Goal: Task Accomplishment & Management: Use online tool/utility

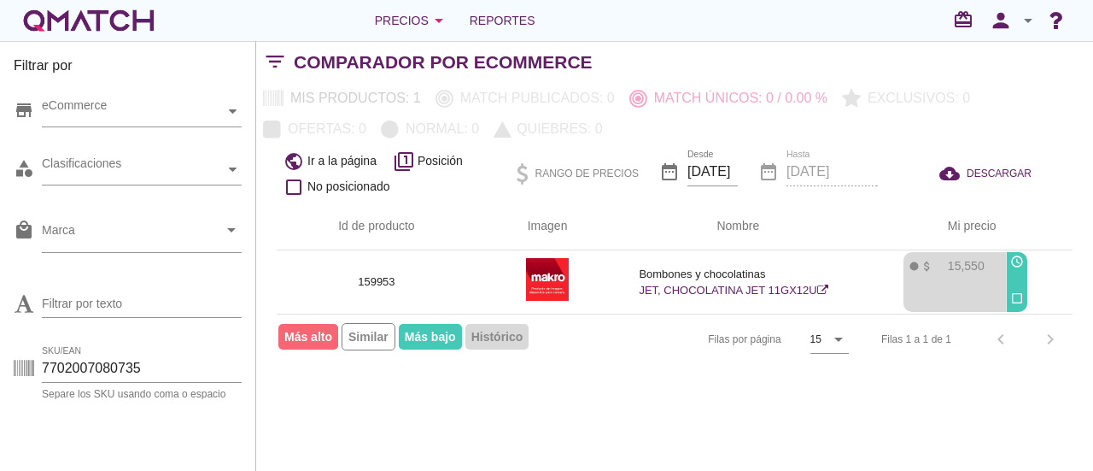
scroll to position [57, 0]
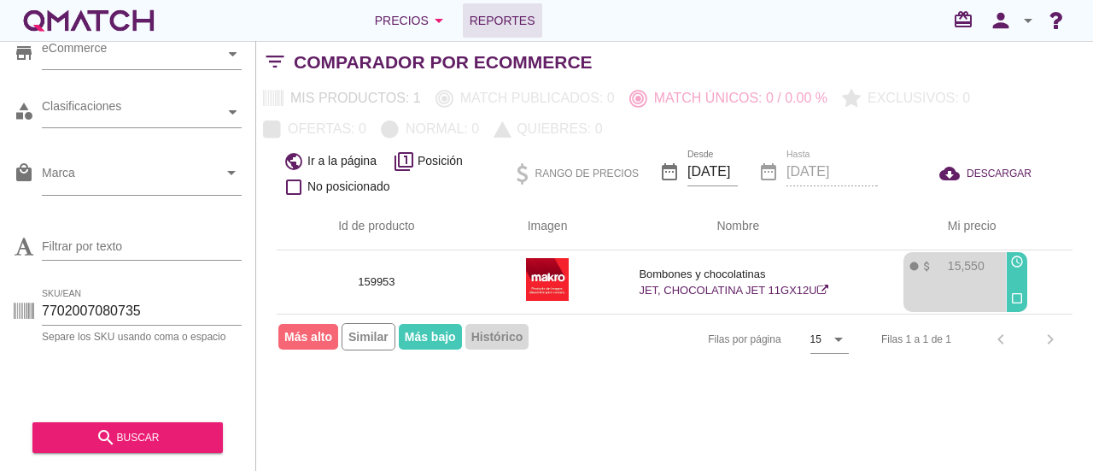
click at [506, 16] on span "Reportes" at bounding box center [503, 20] width 66 height 20
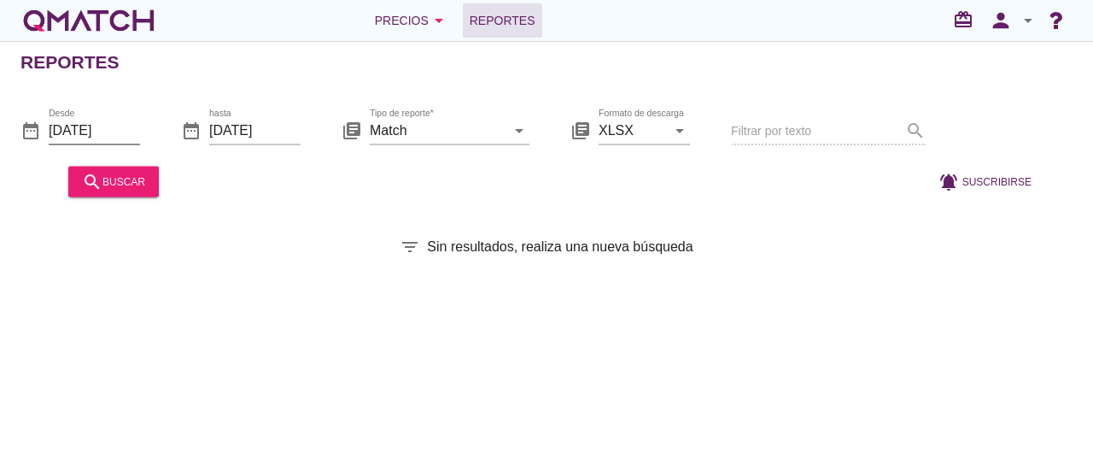
click at [77, 132] on input "[DATE]" at bounding box center [94, 129] width 91 height 27
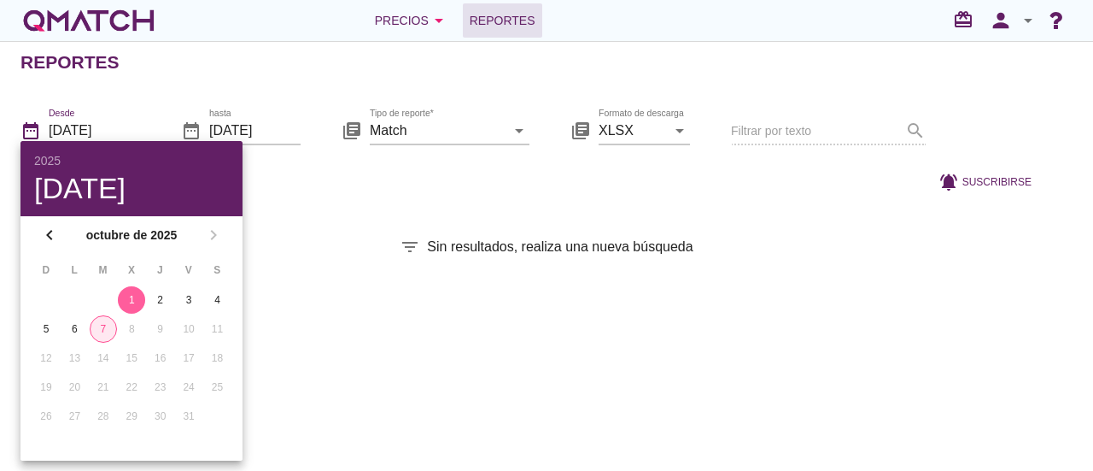
click at [99, 326] on div "7" at bounding box center [104, 328] width 26 height 15
type input "[DATE]"
click at [298, 324] on div "Reportes date_range Desde [DATE] date_range hasta [DATE] library_books Tipo de …" at bounding box center [546, 256] width 1093 height 430
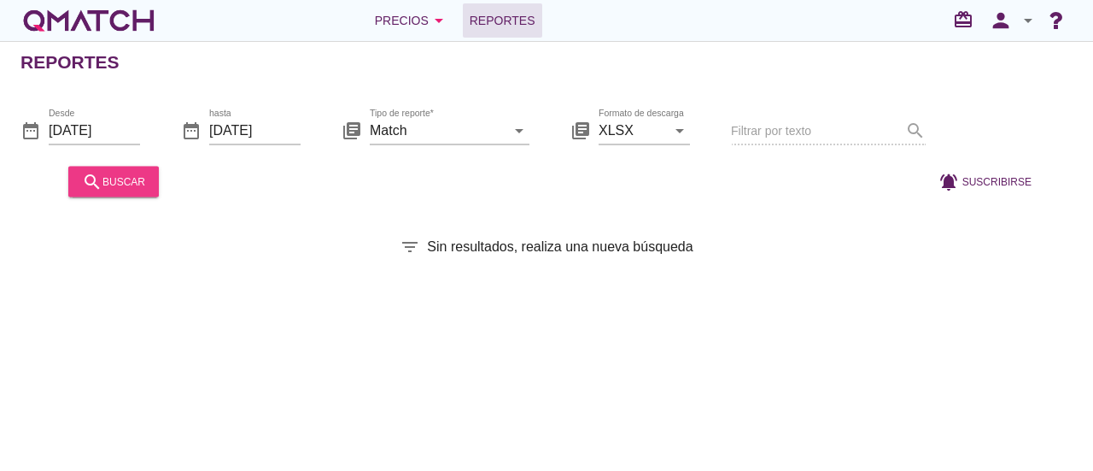
click at [120, 178] on div "search buscar" at bounding box center [113, 181] width 63 height 20
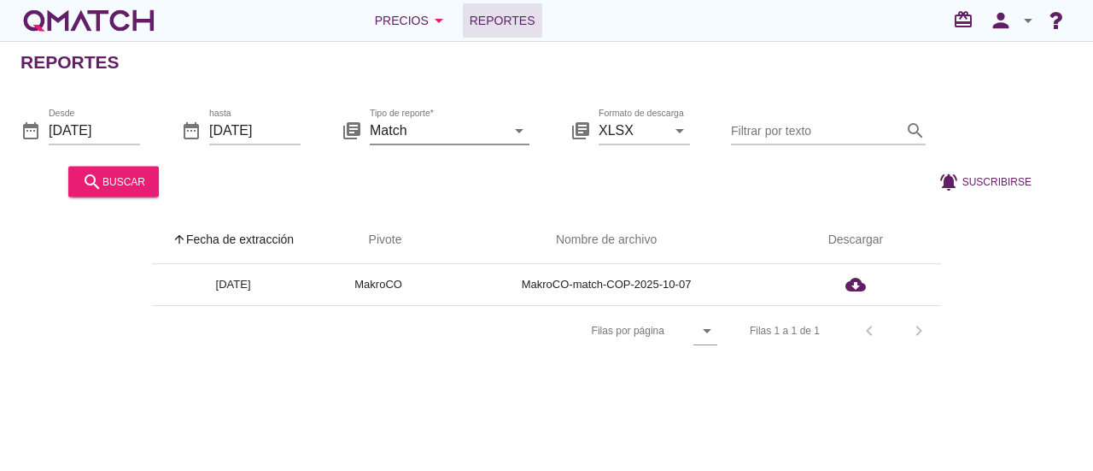
click at [514, 136] on icon "arrow_drop_down" at bounding box center [519, 130] width 20 height 20
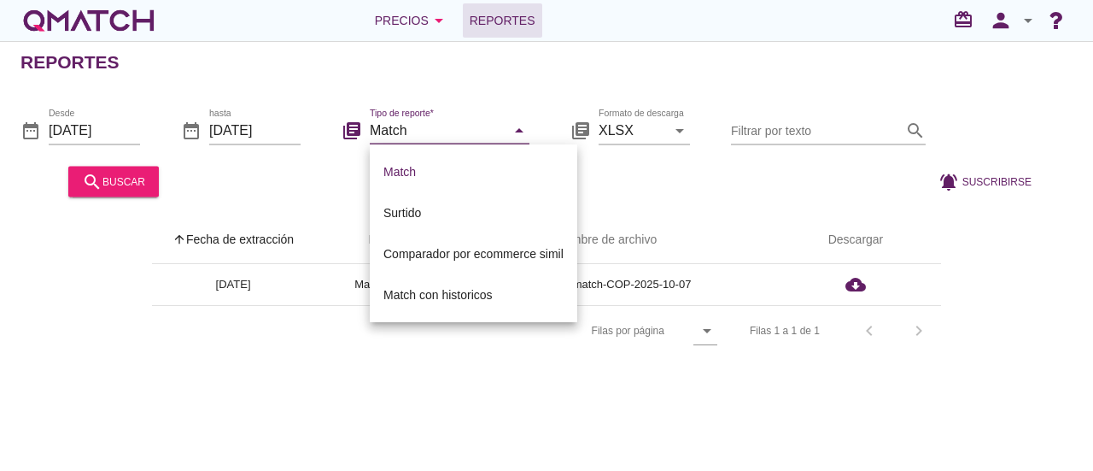
click at [332, 201] on div at bounding box center [542, 181] width 752 height 41
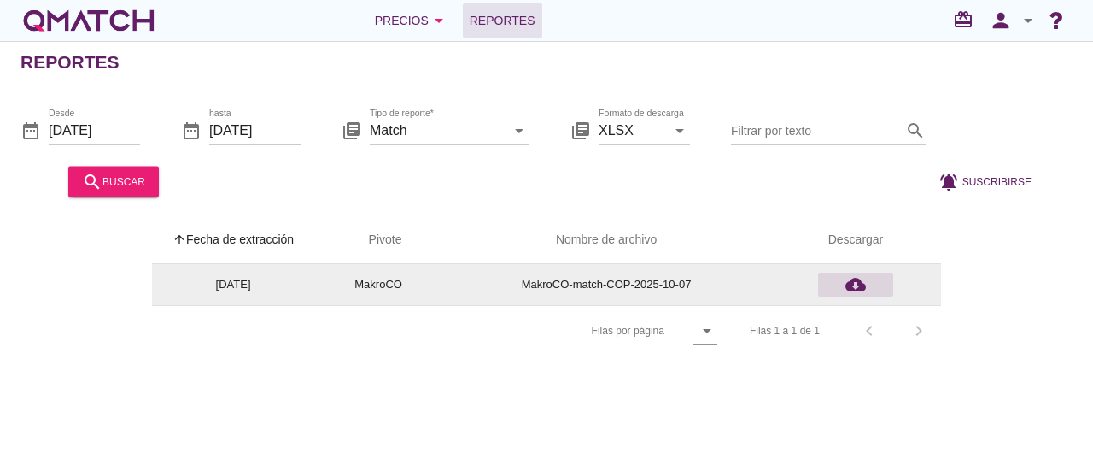
click at [857, 283] on icon "cloud_download" at bounding box center [856, 284] width 20 height 20
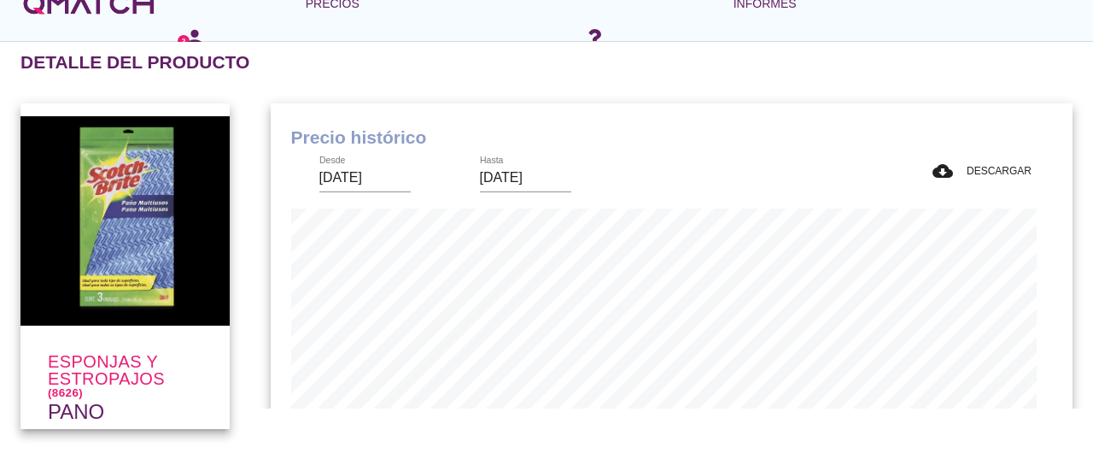
scroll to position [499, 786]
